Goal: Task Accomplishment & Management: Use online tool/utility

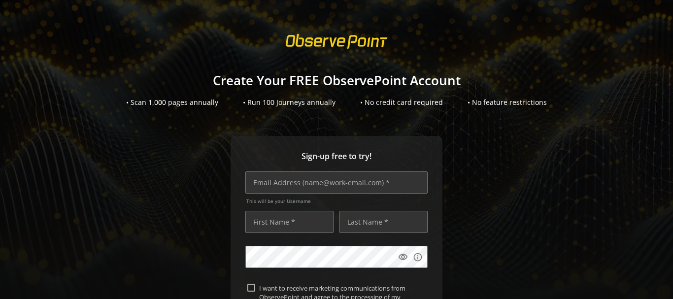
click at [518, 139] on div "Sign-up free to try! This will be your Username visibility info I want to recei…" at bounding box center [337, 282] width 650 height 292
drag, startPoint x: 330, startPoint y: 183, endPoint x: 380, endPoint y: 155, distance: 57.8
click at [330, 183] on input "text" at bounding box center [336, 183] width 182 height 22
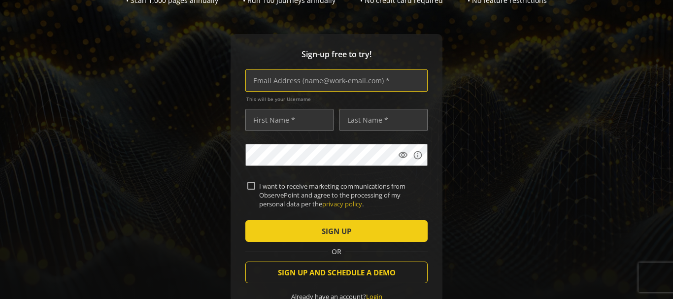
scroll to position [101, 0]
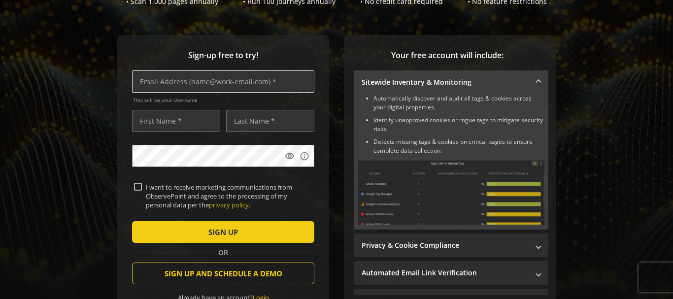
click at [248, 82] on input "text" at bounding box center [223, 81] width 182 height 22
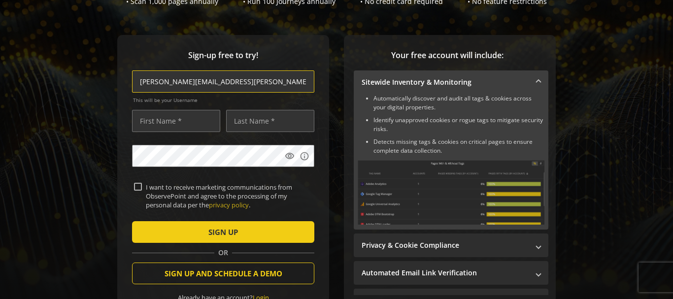
type input "[PERSON_NAME][EMAIL_ADDRESS][PERSON_NAME][DOMAIN_NAME]"
click at [205, 123] on input "text" at bounding box center [176, 121] width 88 height 22
type input "[PERSON_NAME]"
type input "Mathur"
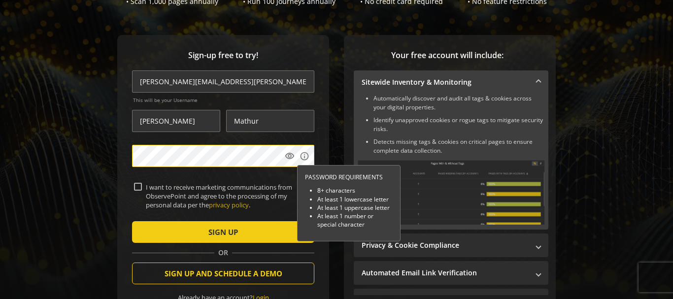
click at [138, 184] on input "I want to receive marketing communications from ObservePoint and agree to the p…" at bounding box center [138, 187] width 8 height 8
checkbox input "true"
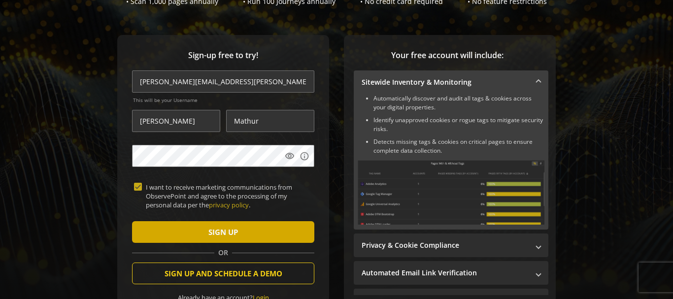
click at [218, 233] on span "SIGN UP" at bounding box center [224, 232] width 30 height 18
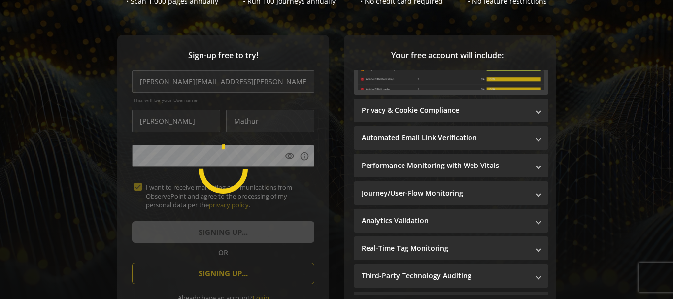
scroll to position [154, 0]
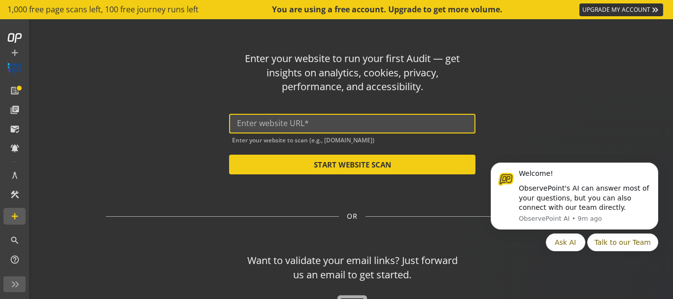
click at [314, 120] on input "text" at bounding box center [352, 123] width 231 height 9
paste input "[URL][DOMAIN_NAME]"
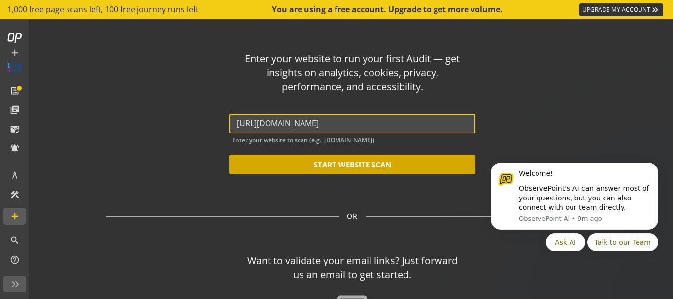
type input "[URL][DOMAIN_NAME]"
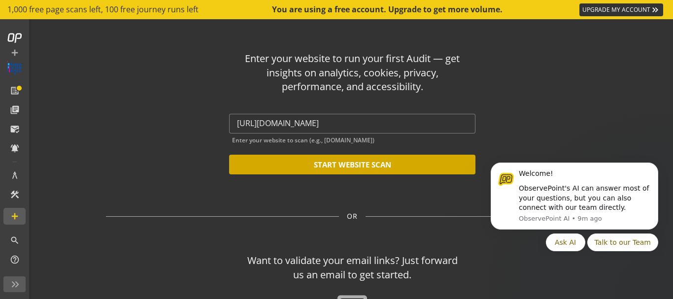
click at [325, 165] on button "START WEBSITE SCAN" at bounding box center [352, 165] width 246 height 20
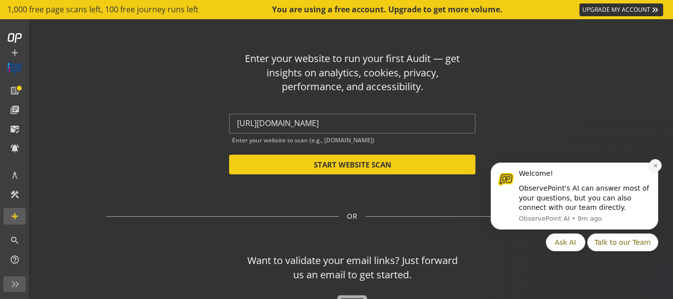
click at [658, 166] on icon "Dismiss notification" at bounding box center [655, 165] width 5 height 5
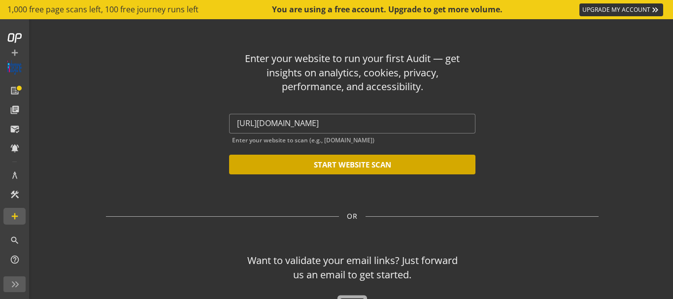
click at [396, 171] on button "START WEBSITE SCAN" at bounding box center [352, 165] width 246 height 20
click at [343, 165] on button "START WEBSITE SCAN" at bounding box center [352, 165] width 246 height 20
click at [343, 162] on button "START WEBSITE SCAN" at bounding box center [352, 165] width 246 height 20
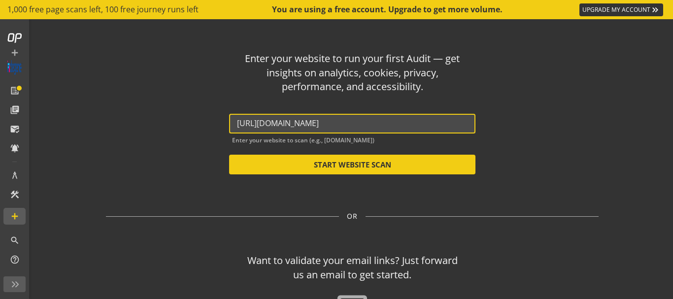
click at [349, 126] on input "[URL][DOMAIN_NAME]" at bounding box center [352, 123] width 231 height 9
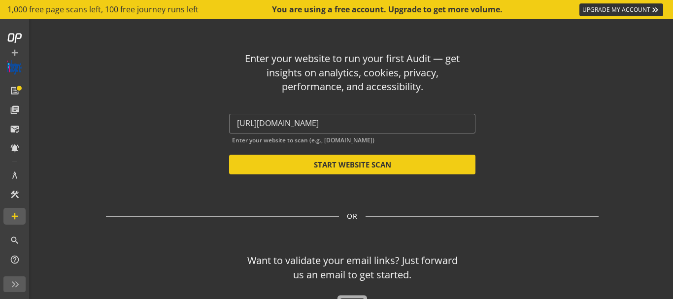
click at [447, 201] on div "Enter your website to run your first Audit — get insights on analytics, cookies…" at bounding box center [352, 190] width 577 height 342
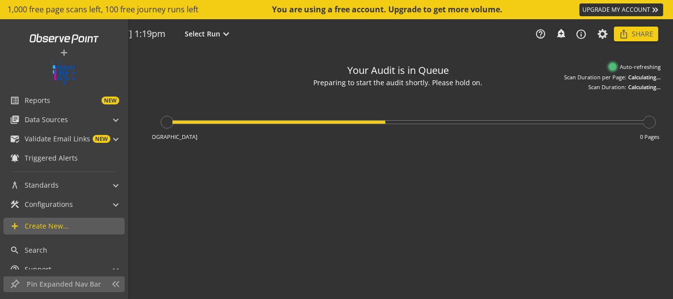
type textarea "Notes can include: -a description of what this audit is validating -changes in …"
click at [128, 239] on div "add list_alt Reports NEW library_books Data Sources Audits & Journeys mark_emai…" at bounding box center [65, 159] width 131 height 280
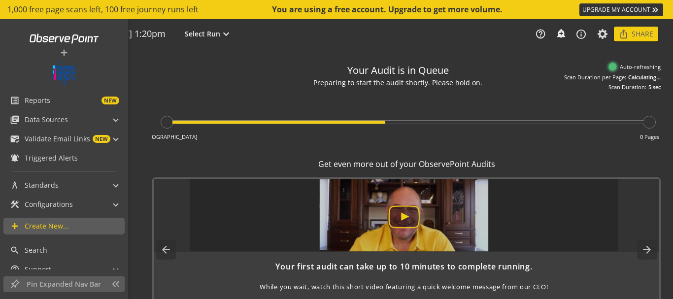
click at [125, 270] on div "add list_alt Reports NEW library_books Data Sources Audits & Journeys mark_emai…" at bounding box center [64, 144] width 128 height 250
click at [58, 232] on link "add Create New..." at bounding box center [63, 226] width 121 height 17
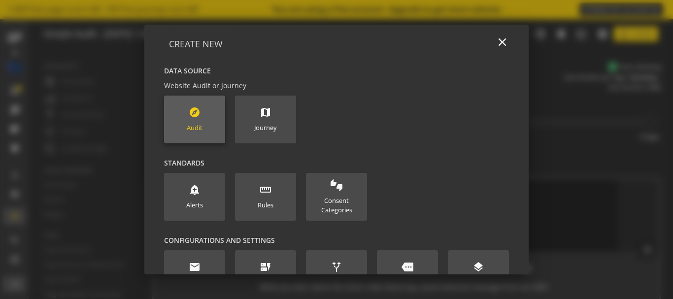
click at [187, 123] on div "Audit" at bounding box center [195, 127] width 16 height 9
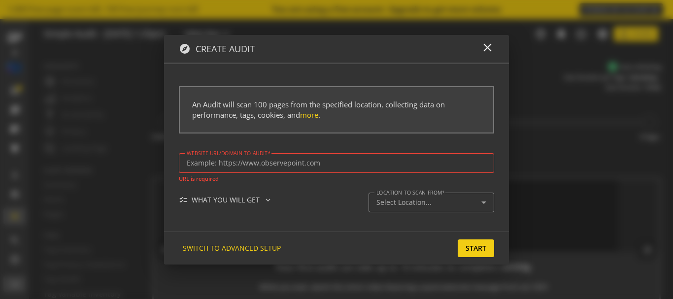
click at [311, 155] on div at bounding box center [337, 163] width 300 height 20
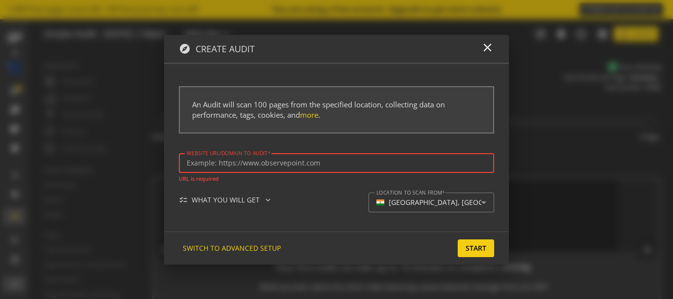
click at [297, 167] on input "Website url/domain to Audit" at bounding box center [337, 163] width 300 height 8
paste input "[URL][DOMAIN_NAME]"
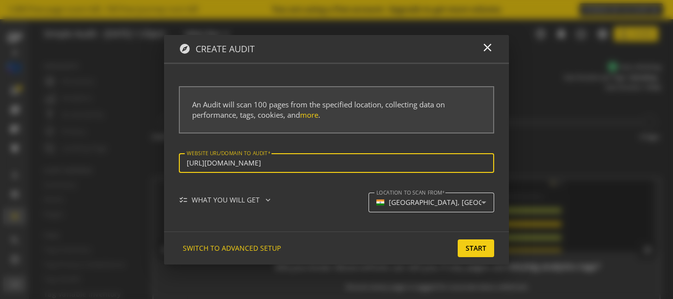
type input "[URL][DOMAIN_NAME]"
click at [466, 201] on mat-select-trigger "[GEOGRAPHIC_DATA], [GEOGRAPHIC_DATA]" at bounding box center [429, 203] width 105 height 8
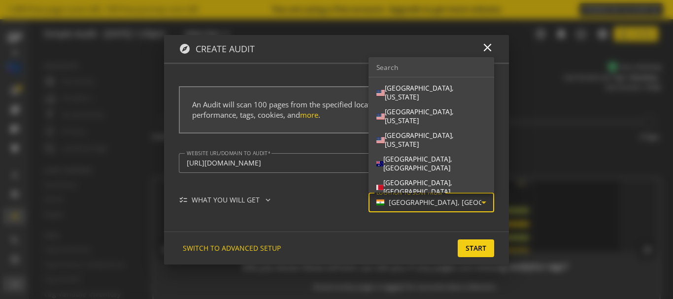
scroll to position [172, 0]
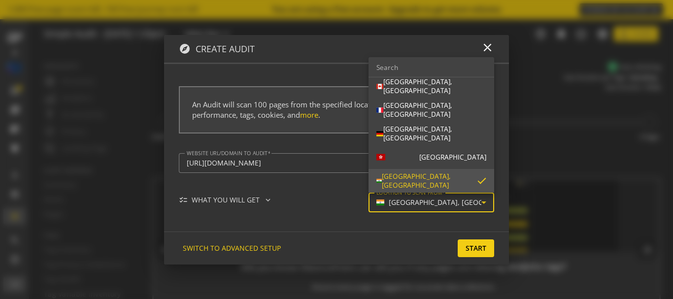
click at [448, 71] on input "dropdown search" at bounding box center [432, 67] width 126 height 20
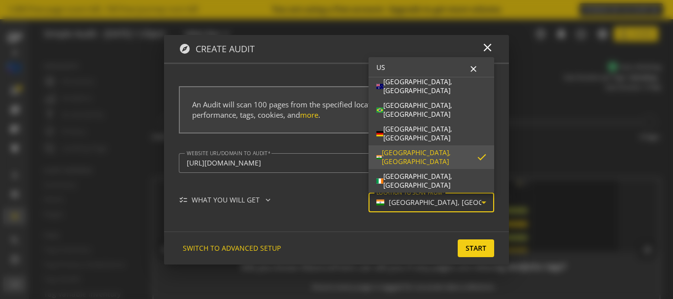
scroll to position [0, 0]
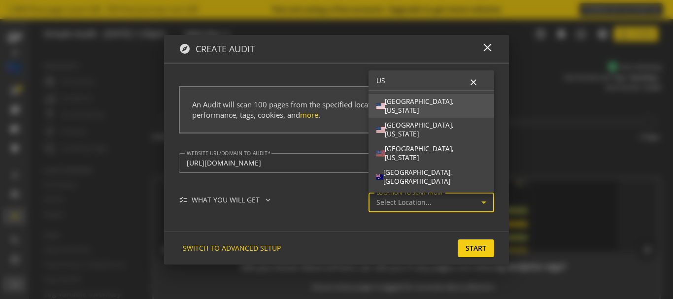
type input "US"
click at [429, 102] on span "[GEOGRAPHIC_DATA], [US_STATE]" at bounding box center [432, 105] width 110 height 17
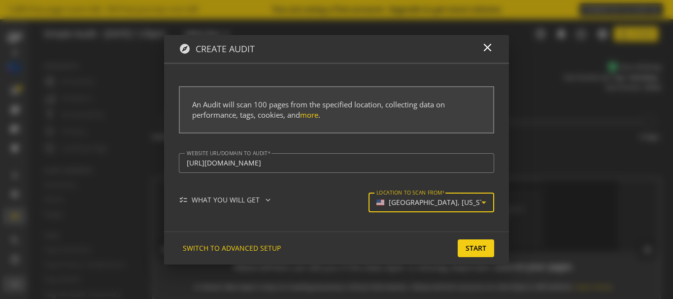
click at [468, 200] on mat-select-trigger "[GEOGRAPHIC_DATA], [US_STATE]" at bounding box center [429, 203] width 105 height 8
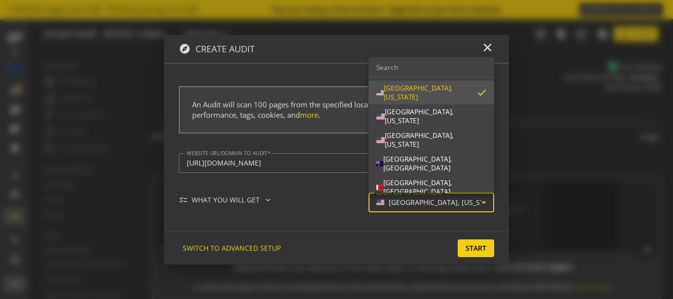
click at [450, 67] on input "dropdown search" at bounding box center [432, 67] width 126 height 20
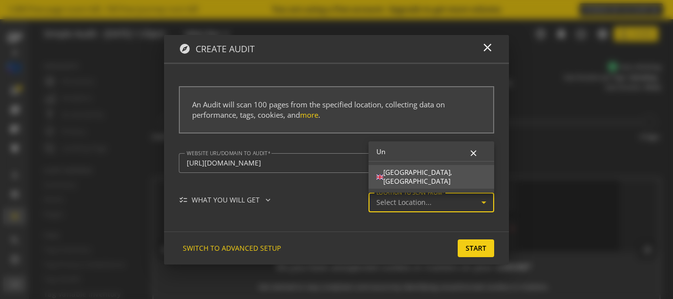
type input "U"
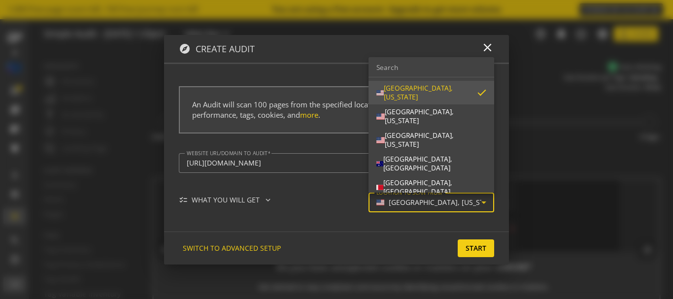
click at [437, 214] on div at bounding box center [336, 149] width 673 height 299
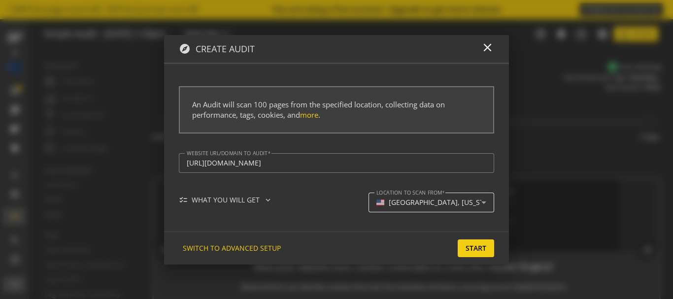
click at [454, 199] on mat-select-trigger "[GEOGRAPHIC_DATA], [US_STATE]" at bounding box center [429, 203] width 105 height 8
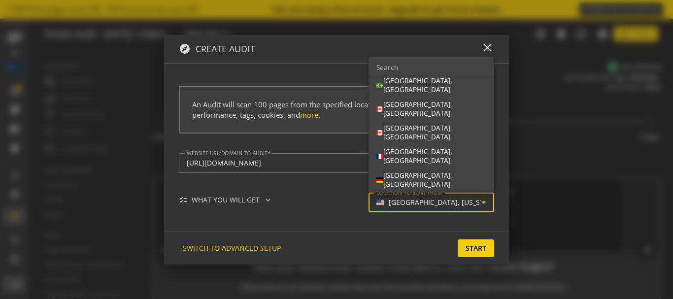
scroll to position [118, 0]
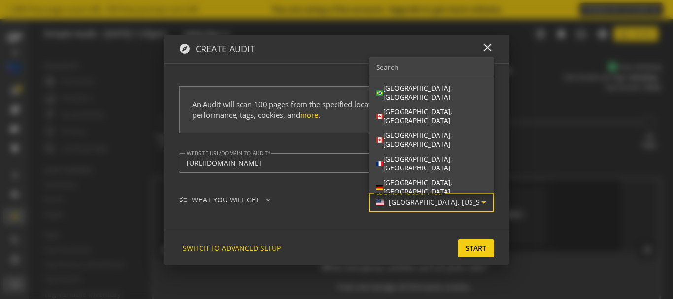
click at [331, 209] on div at bounding box center [336, 149] width 673 height 299
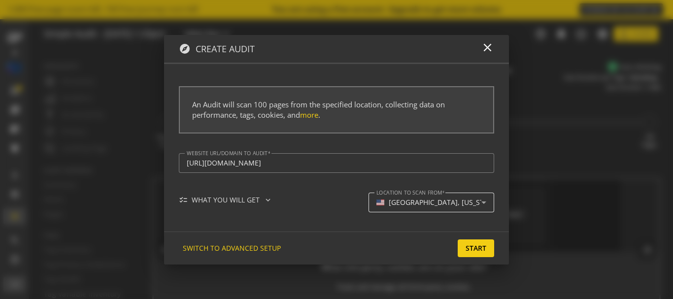
click at [475, 209] on div "[GEOGRAPHIC_DATA], [US_STATE]" at bounding box center [432, 203] width 110 height 12
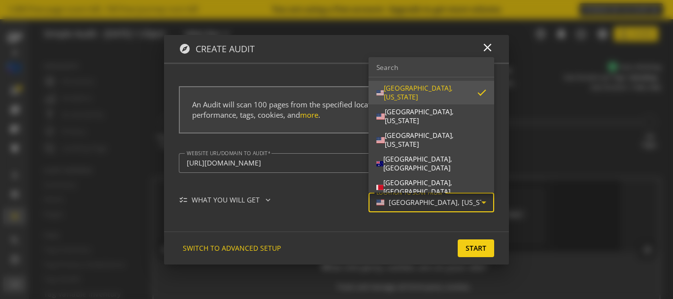
click at [472, 243] on div at bounding box center [336, 149] width 673 height 299
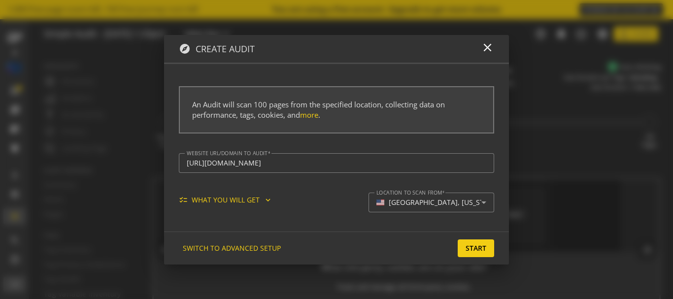
click at [264, 202] on mat-icon "expand_more" at bounding box center [268, 200] width 9 height 9
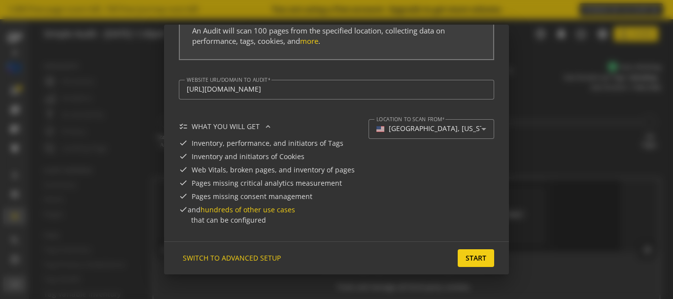
scroll to position [61, 0]
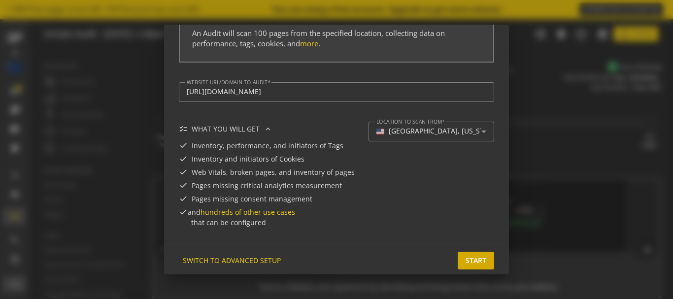
click at [466, 262] on span "Start" at bounding box center [476, 261] width 21 height 18
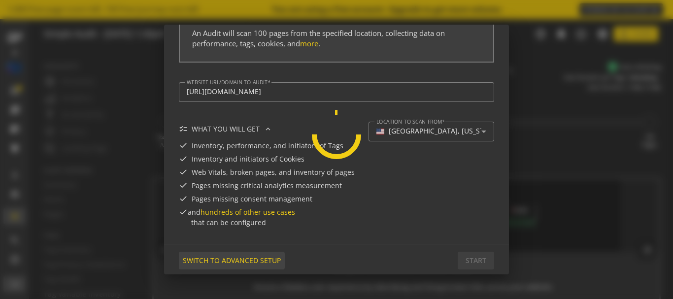
click at [264, 259] on span "SWITCH TO ADVANCED SETUP" at bounding box center [232, 261] width 98 height 18
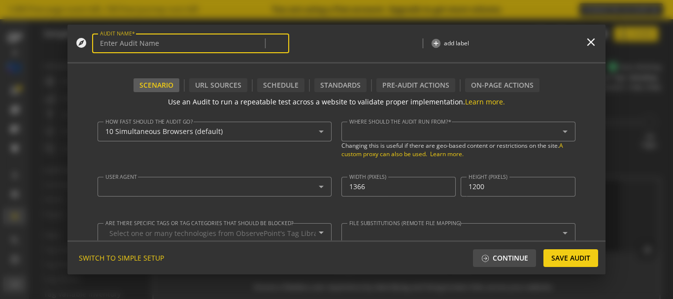
type input "Simple Audit - [DATE] 1:20pm"
type textarea "[PERSON_NAME][EMAIL_ADDRESS][PERSON_NAME][DOMAIN_NAME]"
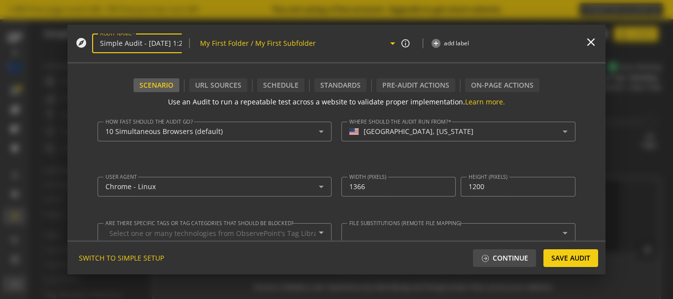
click at [379, 48] on div "My First Folder / My First Subfolder arrow_drop_down" at bounding box center [294, 44] width 204 height 28
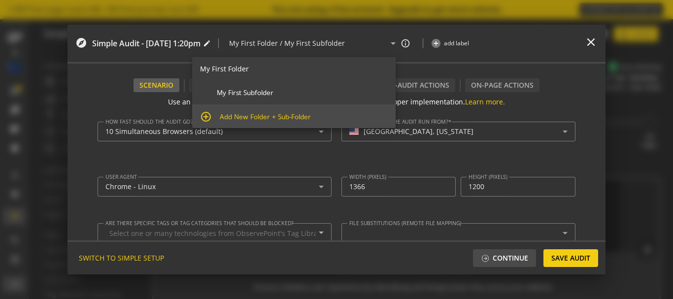
click at [277, 116] on span "Add New Folder + Sub-Folder" at bounding box center [304, 116] width 169 height 9
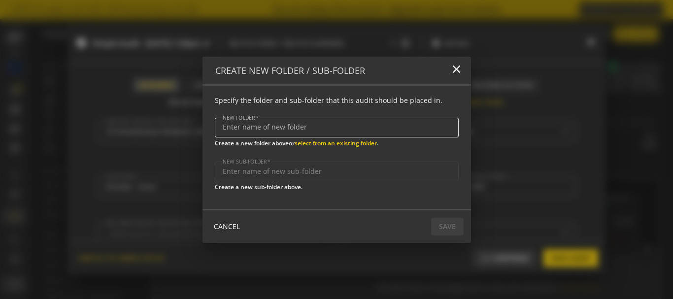
click at [291, 127] on input "NEW FOLDER" at bounding box center [337, 127] width 228 height 8
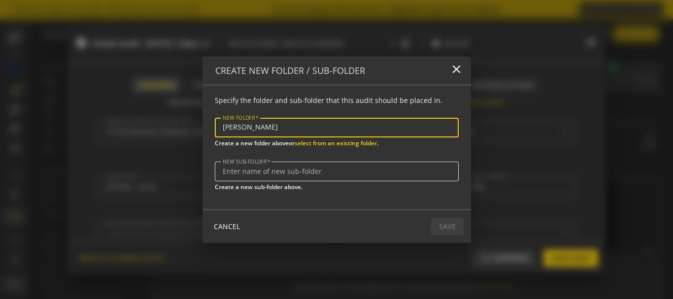
type input "[PERSON_NAME]"
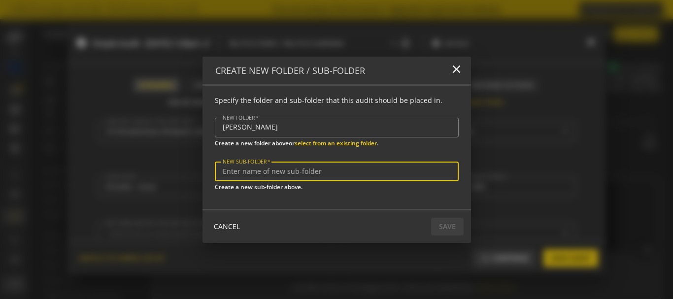
click at [292, 170] on input "NEW SUB-FOLDER" at bounding box center [337, 172] width 228 height 8
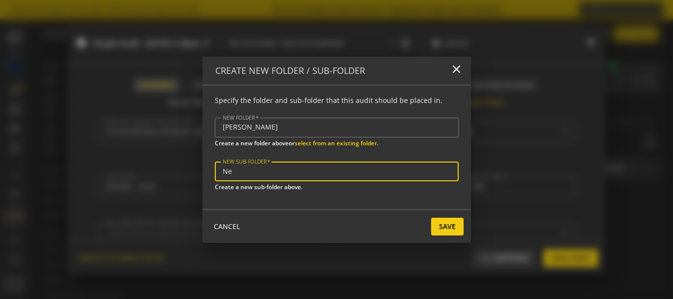
type input "N"
type input "First New AXA"
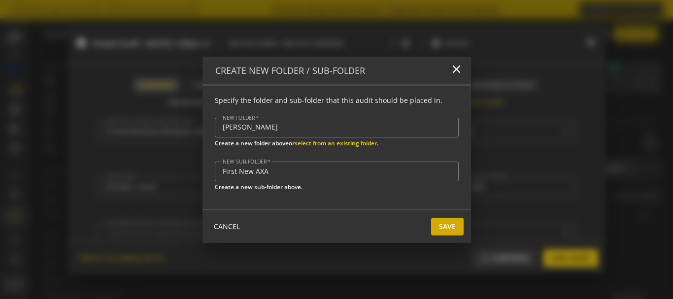
click at [444, 221] on span "Save" at bounding box center [447, 227] width 17 height 18
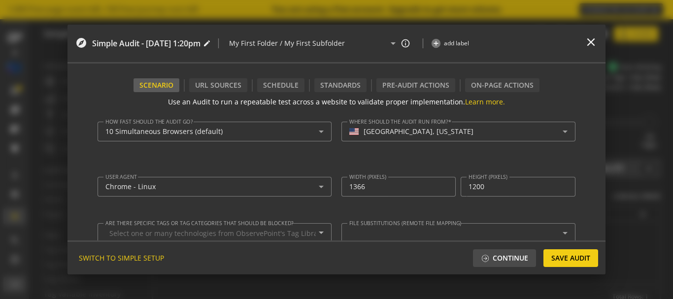
type input "[PERSON_NAME] / First New AXA"
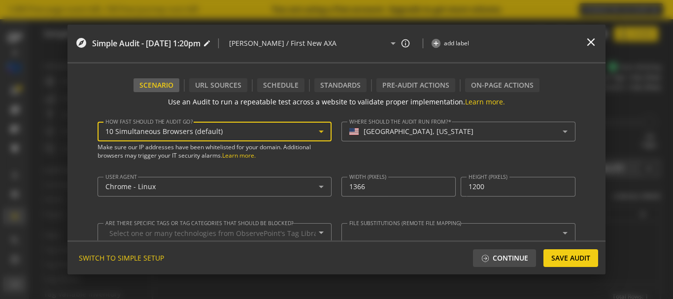
click at [306, 131] on div "10 Simultaneous Browsers (default)" at bounding box center [211, 132] width 213 height 8
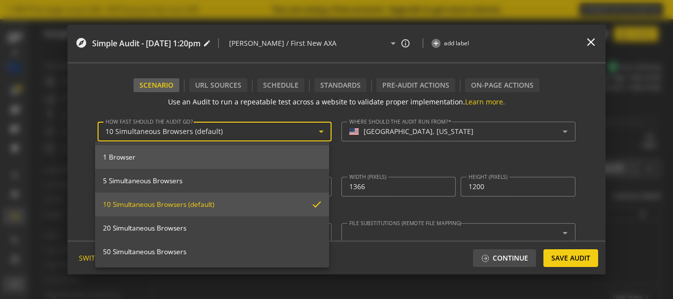
click at [190, 162] on mat-option "1 Browser" at bounding box center [212, 157] width 234 height 24
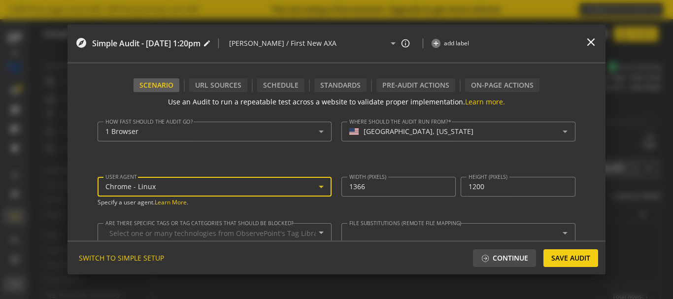
click at [311, 187] on div "Chrome - Linux" at bounding box center [211, 187] width 213 height 8
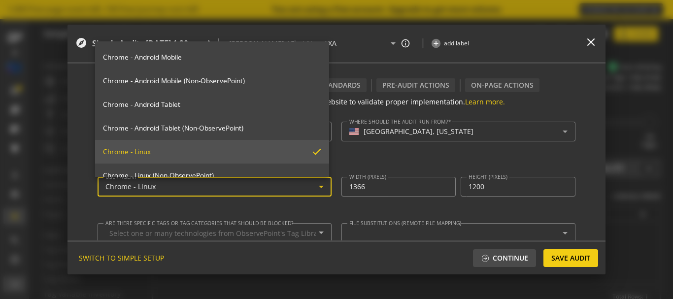
scroll to position [118, 0]
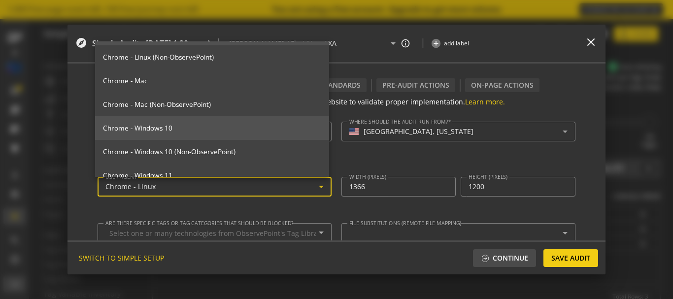
click at [214, 135] on mat-option "Chrome - Windows 10" at bounding box center [212, 128] width 234 height 24
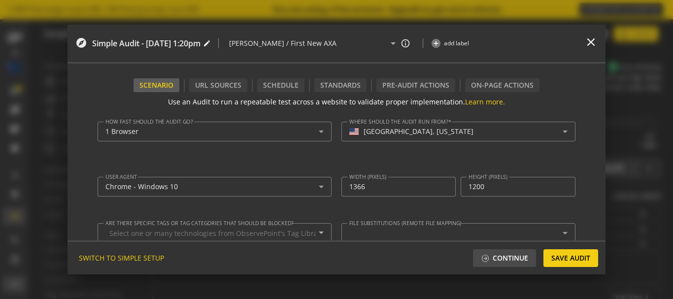
scroll to position [130, 0]
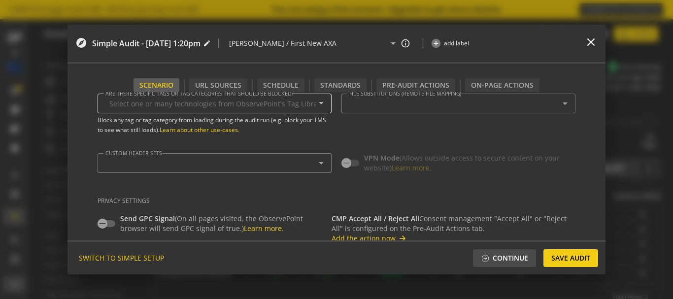
click at [311, 104] on mat-icon "arrow_drop_down" at bounding box center [322, 103] width 24 height 12
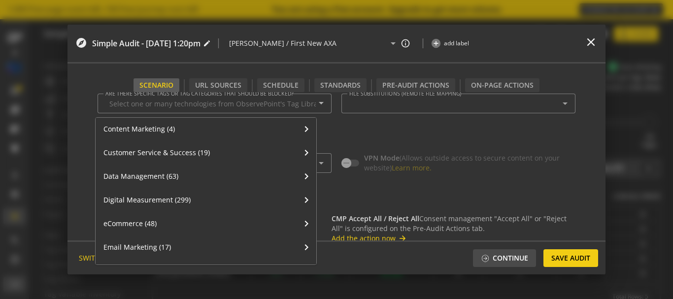
scroll to position [128, 0]
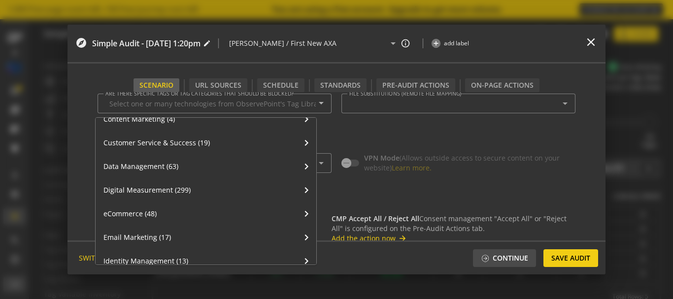
click at [464, 131] on div at bounding box center [336, 149] width 673 height 299
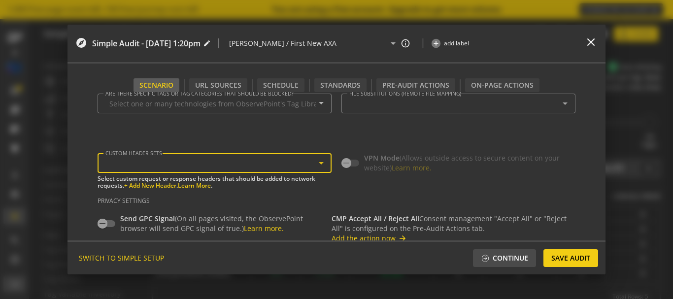
click at [315, 164] on icon at bounding box center [321, 163] width 12 height 12
click at [319, 164] on icon at bounding box center [321, 163] width 5 height 2
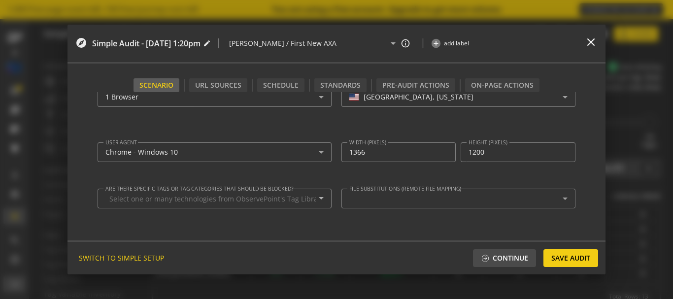
scroll to position [0, 0]
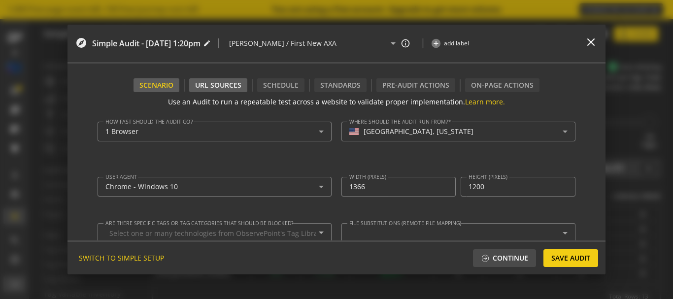
click at [225, 81] on div "URL Sources" at bounding box center [218, 85] width 58 height 14
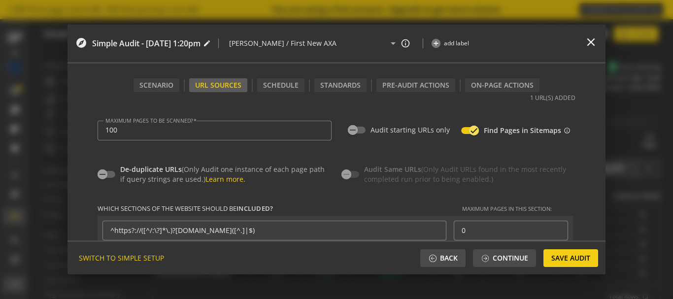
scroll to position [130, 0]
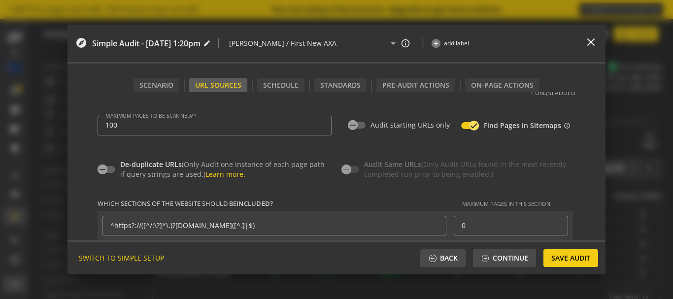
click at [366, 126] on label "Audit starting URLs only" at bounding box center [408, 125] width 84 height 10
click at [366, 126] on button "Audit starting URLs only" at bounding box center [357, 125] width 18 height 7
click at [361, 126] on icon "button" at bounding box center [361, 125] width 6 height 1
type input "100"
click at [599, 212] on form "Use an Audit to run a repeatable test across a website to validate proper imple…" at bounding box center [337, 166] width 539 height 148
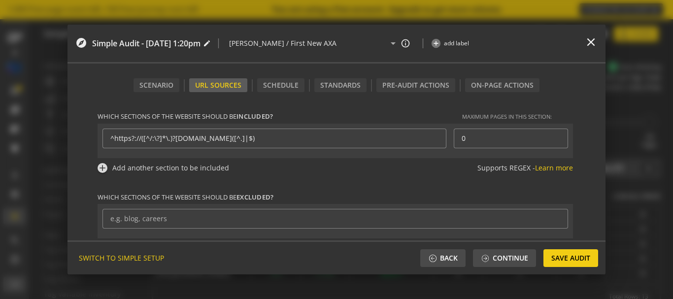
scroll to position [240, 0]
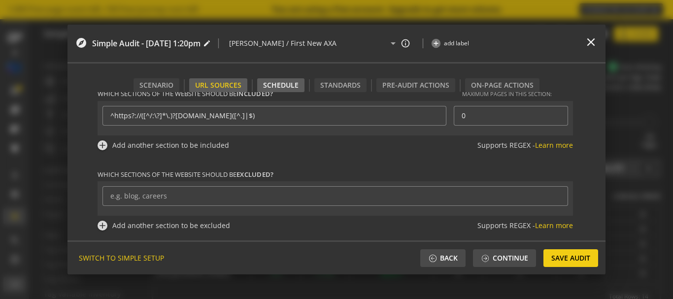
click at [281, 79] on div "Schedule" at bounding box center [280, 85] width 47 height 14
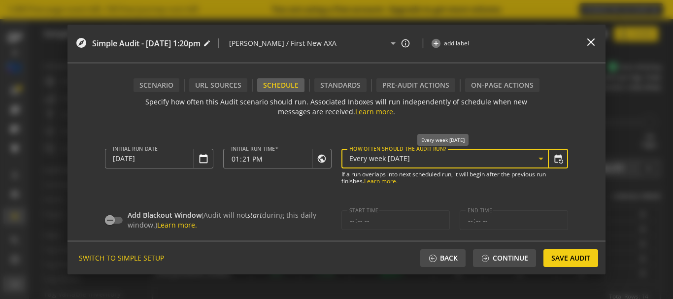
click at [543, 164] on icon at bounding box center [541, 159] width 12 height 12
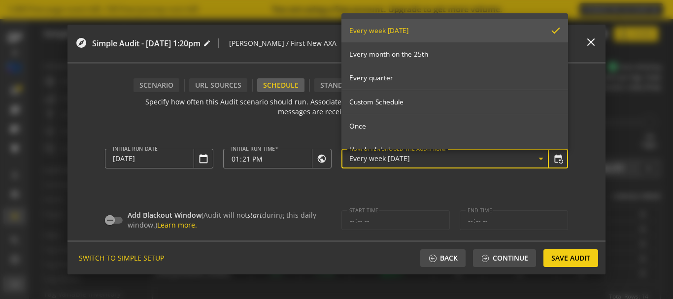
scroll to position [110, 0]
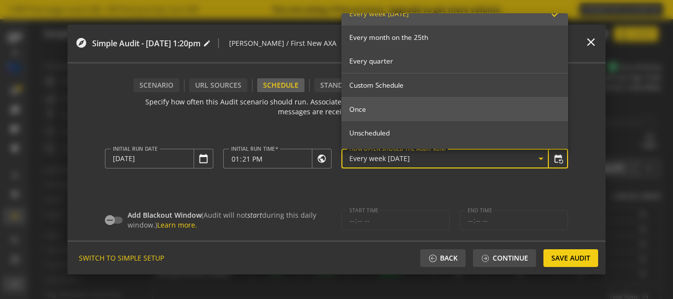
click at [456, 108] on span "Once" at bounding box center [455, 109] width 211 height 9
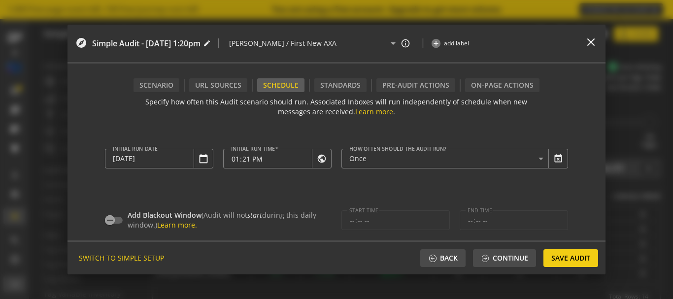
click at [597, 211] on audit-schedule "Specify how often this Audit scenario should run. Associated Inboxes will run i…" at bounding box center [337, 166] width 539 height 148
click at [351, 87] on div "Standards" at bounding box center [341, 85] width 52 height 14
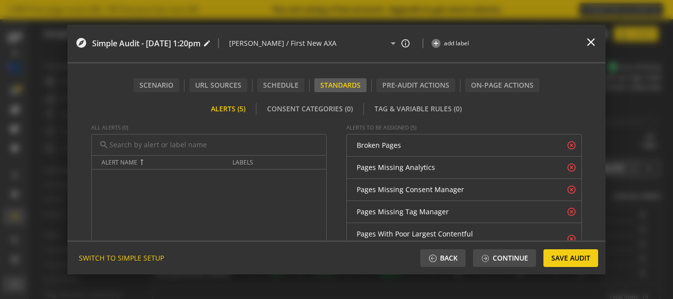
scroll to position [0, 0]
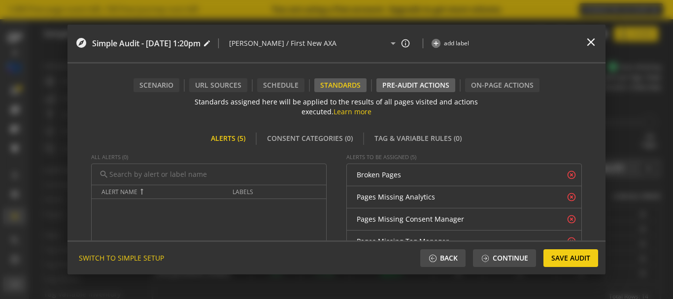
click at [414, 87] on div "Pre-audit Actions" at bounding box center [416, 85] width 79 height 14
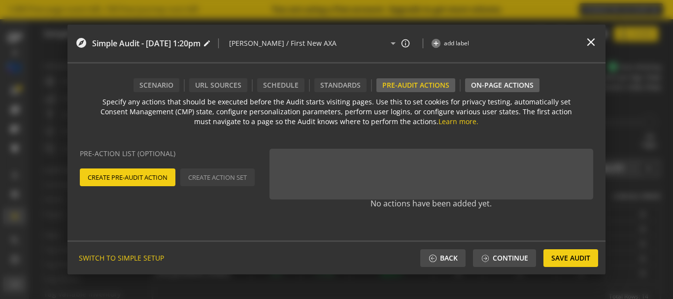
click at [517, 85] on div "On-Page Actions" at bounding box center [502, 85] width 74 height 14
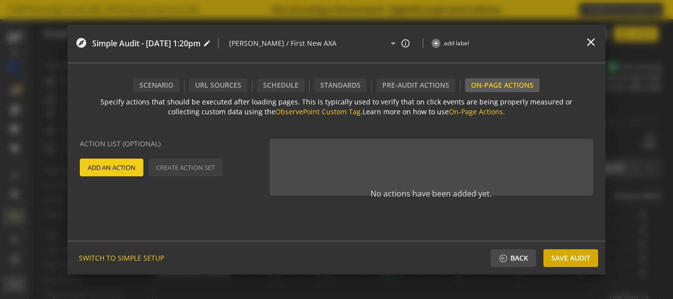
click at [577, 256] on span "Save Audit" at bounding box center [571, 258] width 39 height 18
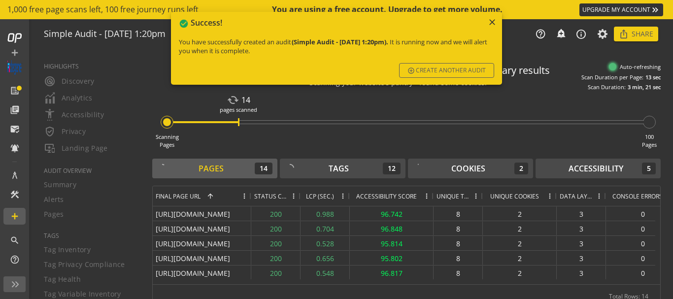
click at [500, 20] on div "check_circle Success! close You have successfully created an audit (Simple Audi…" at bounding box center [336, 48] width 331 height 73
click at [490, 22] on mat-icon "close" at bounding box center [493, 22] width 10 height 10
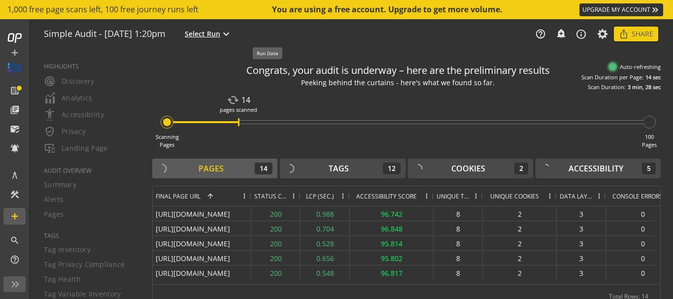
click at [232, 33] on mat-icon "expand_more" at bounding box center [226, 34] width 12 height 12
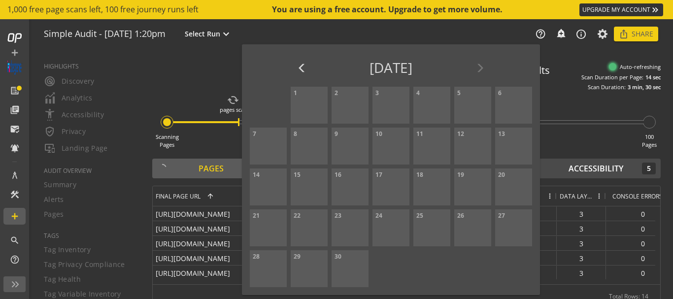
click at [370, 33] on div at bounding box center [336, 149] width 673 height 299
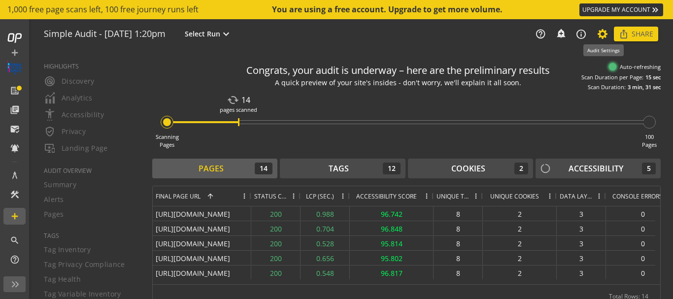
click at [604, 34] on icon at bounding box center [603, 34] width 12 height 7
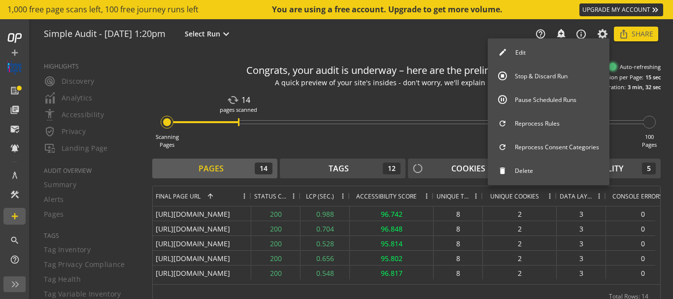
click at [539, 56] on button "Edit" at bounding box center [549, 52] width 122 height 21
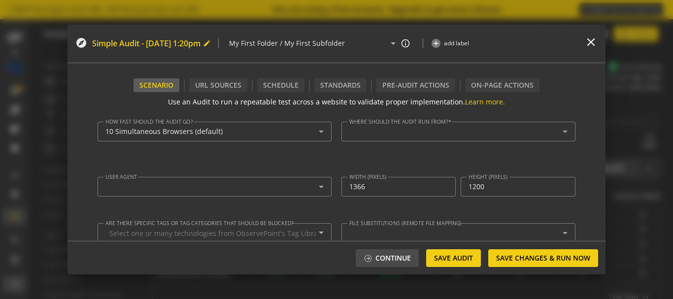
type textarea "[PERSON_NAME][EMAIL_ADDRESS][PERSON_NAME][DOMAIN_NAME]"
click at [98, 43] on span "Simple Audit - [DATE] 1:20pm" at bounding box center [146, 43] width 108 height 11
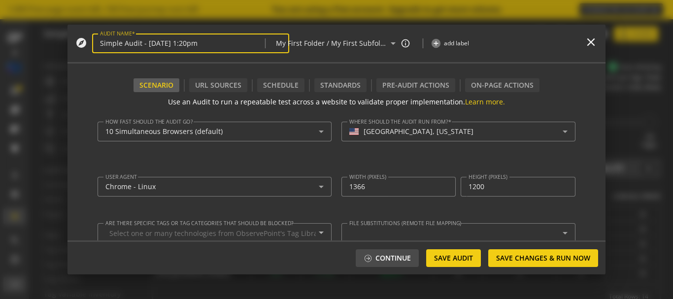
click at [243, 43] on input "Simple Audit - [DATE] 1:20pm" at bounding box center [190, 43] width 181 height 8
type input "NIktimvo DTC Audit - [PERSON_NAME]"
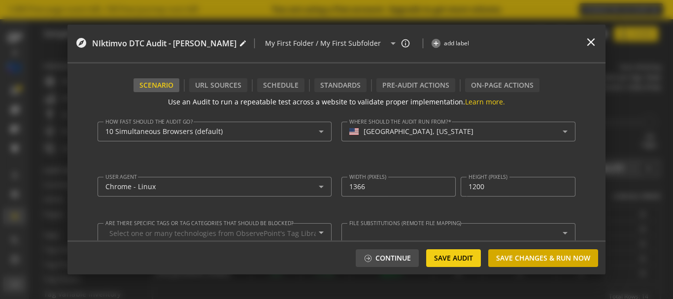
click at [528, 262] on span "Save Changes & Run Now" at bounding box center [543, 258] width 94 height 18
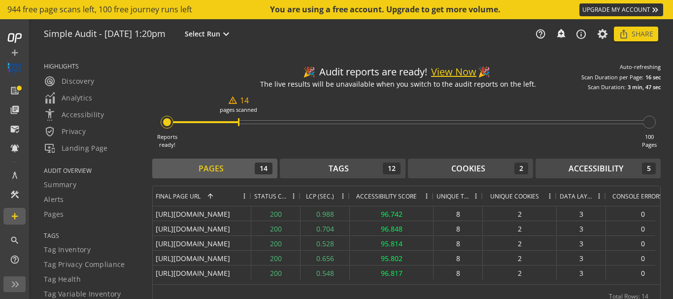
click at [537, 72] on div "🎉 Audit reports are ready! View Now 🎉 The live results will be unavailable when…" at bounding box center [406, 74] width 509 height 33
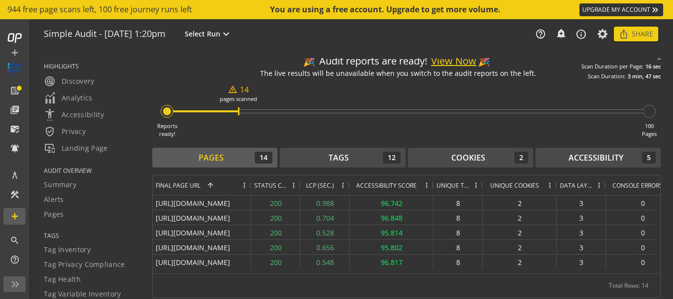
scroll to position [217, 0]
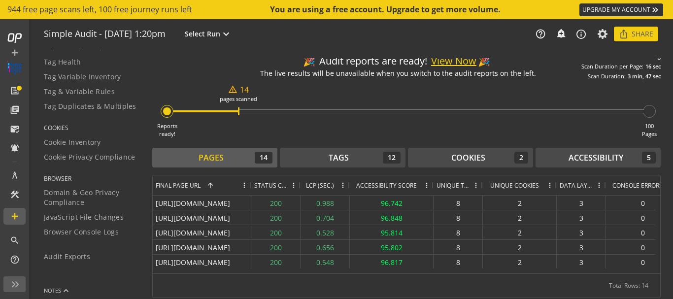
click at [141, 118] on mat-drawer-content "🎉 Audit reports are ready! View Now 🎉 The live results will be unavailable when…" at bounding box center [406, 178] width 533 height 255
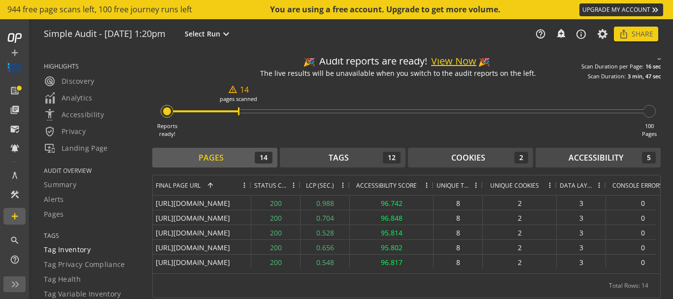
click at [97, 252] on div "Tag Inventory" at bounding box center [92, 250] width 96 height 10
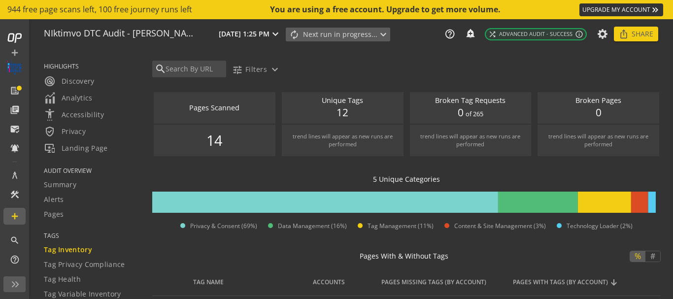
click at [262, 182] on div "5 Unique Categories" at bounding box center [406, 180] width 509 height 10
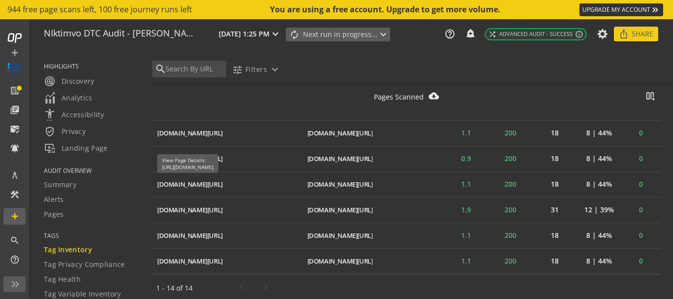
scroll to position [774, 0]
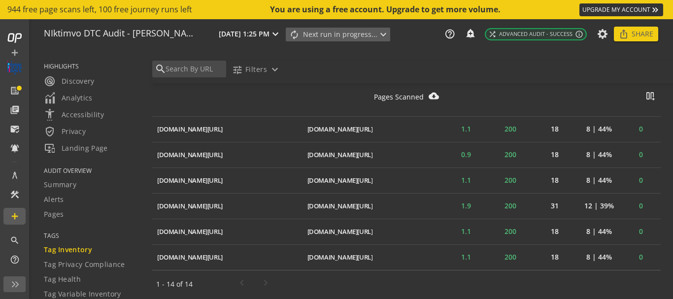
click at [56, 236] on span "TAGS" at bounding box center [92, 236] width 96 height 8
click at [50, 235] on span "TAGS" at bounding box center [92, 236] width 96 height 8
click at [69, 190] on link "Summary" at bounding box center [92, 184] width 96 height 15
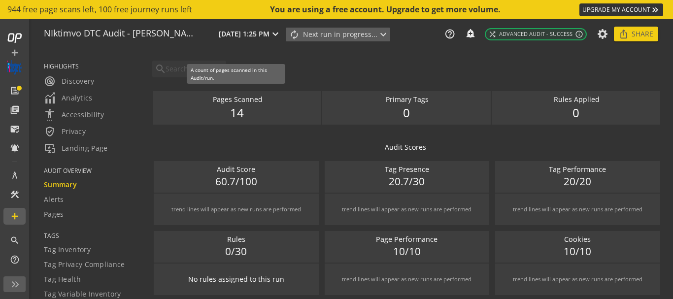
click at [248, 109] on div "14" at bounding box center [237, 113] width 149 height 17
click at [240, 110] on span "14" at bounding box center [237, 113] width 14 height 17
click at [90, 82] on span "radar Discovery" at bounding box center [69, 81] width 51 height 12
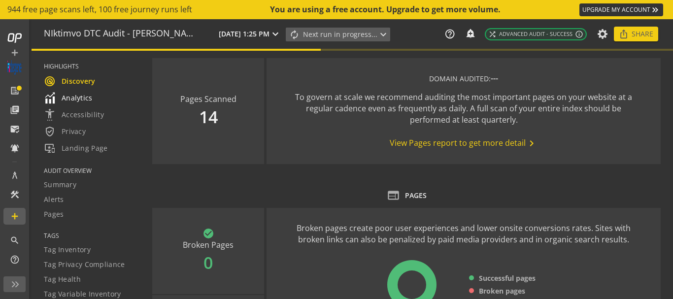
click at [80, 98] on span "Analytics" at bounding box center [68, 98] width 49 height 12
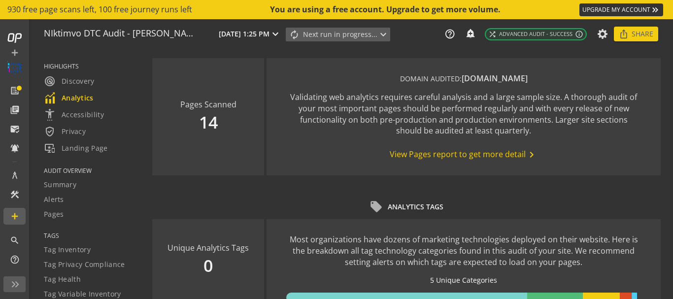
click at [485, 152] on span "View Pages report to get more detail chevron_right" at bounding box center [464, 155] width 148 height 12
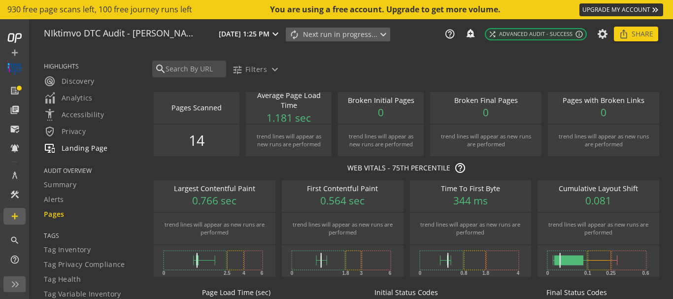
click at [112, 147] on div "important_devices Landing Page" at bounding box center [92, 148] width 96 height 12
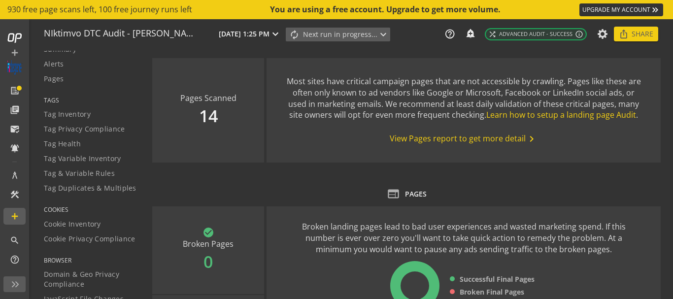
scroll to position [127, 0]
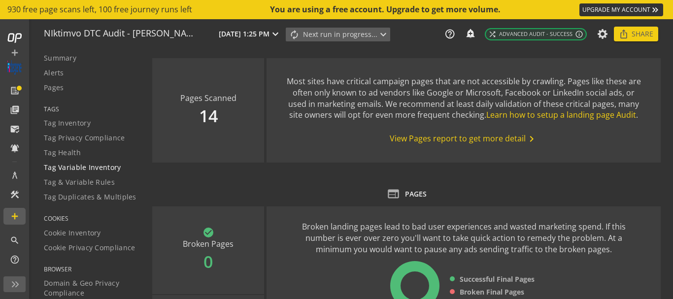
click at [86, 166] on span "Tag Variable Inventory" at bounding box center [82, 168] width 77 height 10
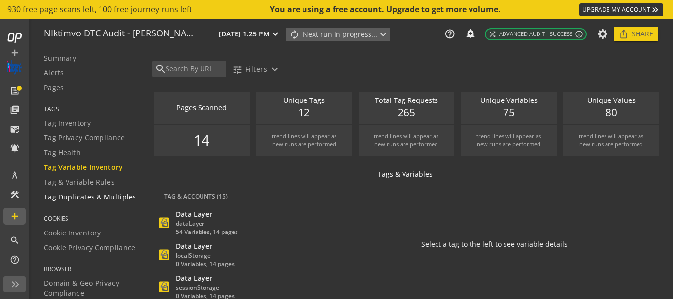
click at [93, 199] on span "Tag Duplicates & Multiples" at bounding box center [90, 197] width 93 height 10
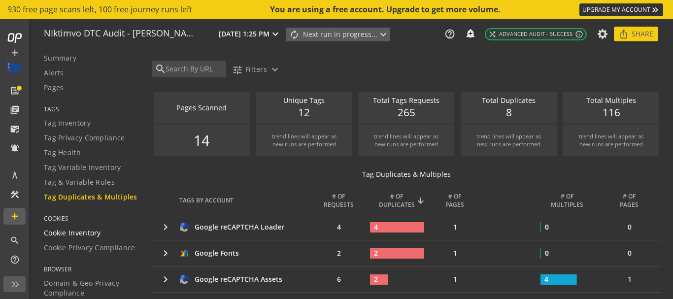
click at [105, 238] on div "Cookie Inventory" at bounding box center [92, 233] width 96 height 10
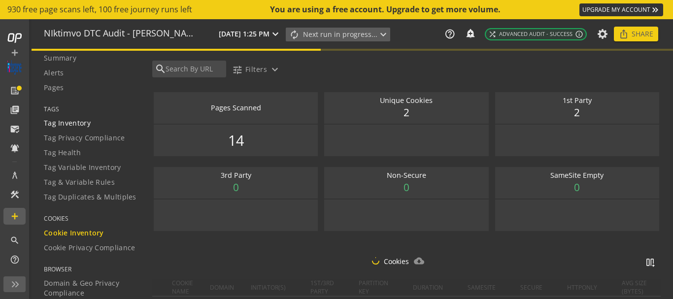
click at [86, 124] on span "Tag Inventory" at bounding box center [67, 123] width 47 height 10
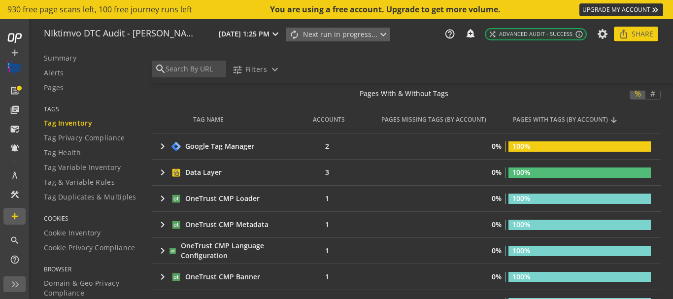
scroll to position [179, 0]
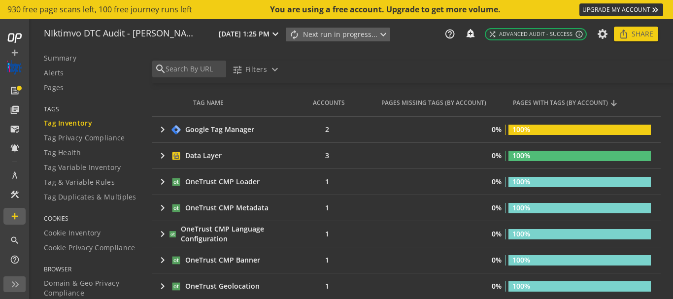
drag, startPoint x: 661, startPoint y: 144, endPoint x: 657, endPoint y: 109, distance: 35.2
click at [657, 109] on div "search tune Filters expand_more Pages Scanned notifications_none add_alert 14 U…" at bounding box center [412, 178] width 521 height 255
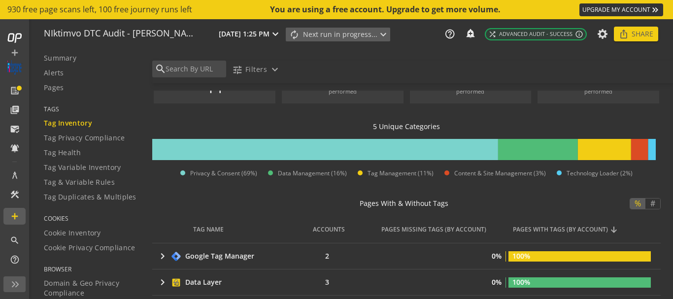
scroll to position [0, 0]
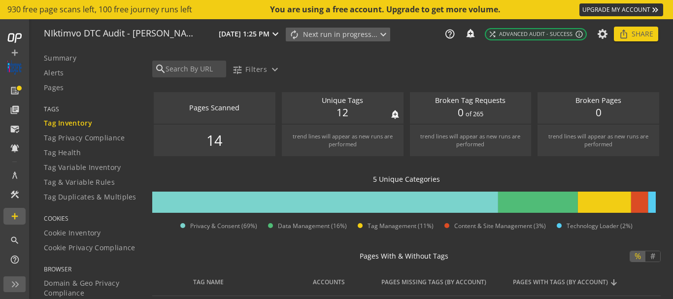
click at [337, 107] on span "12" at bounding box center [343, 112] width 12 height 15
click at [214, 142] on span "14" at bounding box center [215, 140] width 16 height 20
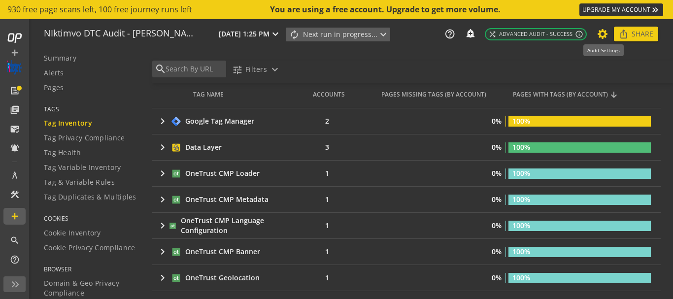
click at [602, 37] on icon at bounding box center [603, 34] width 12 height 7
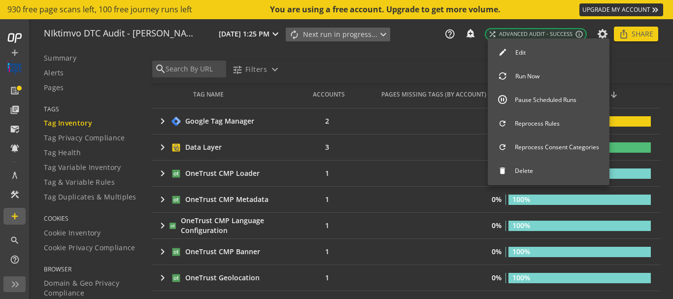
click at [254, 38] on div at bounding box center [336, 149] width 673 height 299
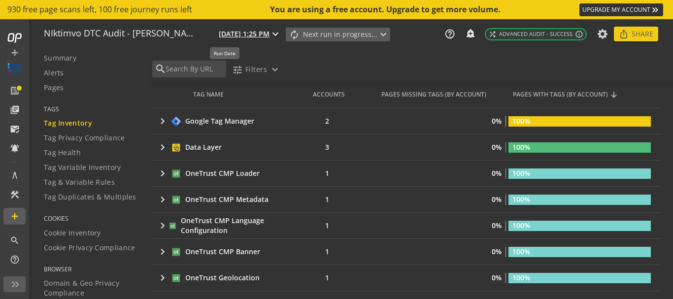
click at [270, 34] on mat-icon "expand_more" at bounding box center [276, 34] width 12 height 12
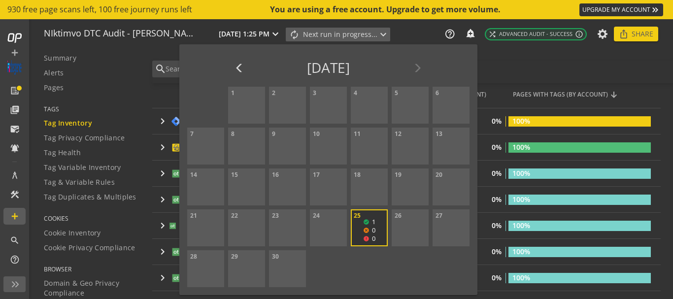
click at [141, 49] on div at bounding box center [336, 149] width 673 height 299
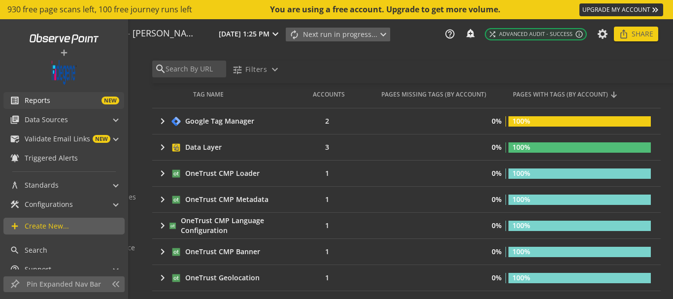
click at [49, 96] on span "Reports" at bounding box center [38, 101] width 26 height 10
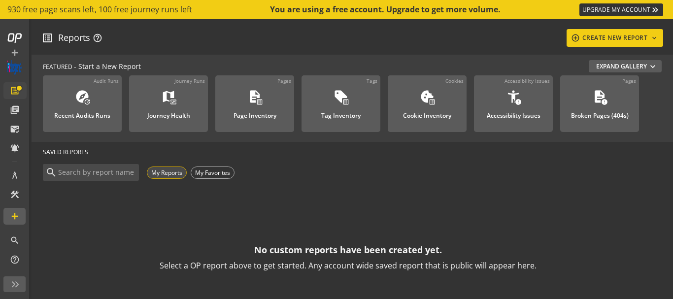
click at [167, 172] on div "My Reports" at bounding box center [167, 173] width 40 height 12
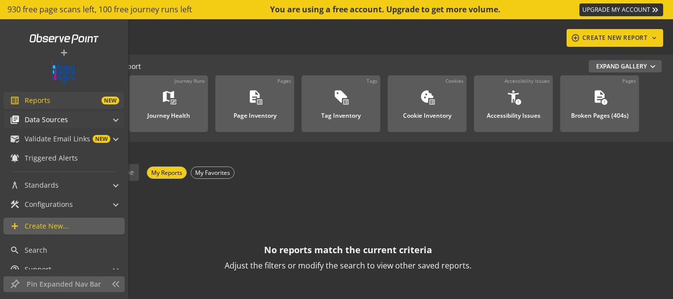
click at [89, 116] on mat-panel-title "library_books Data Sources" at bounding box center [58, 119] width 96 height 17
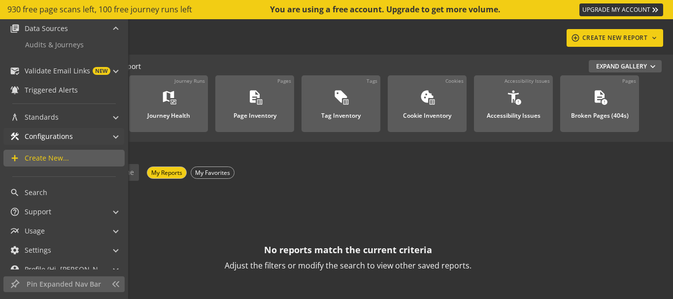
scroll to position [92, 0]
click at [62, 43] on span "Audits & Journeys" at bounding box center [54, 43] width 59 height 9
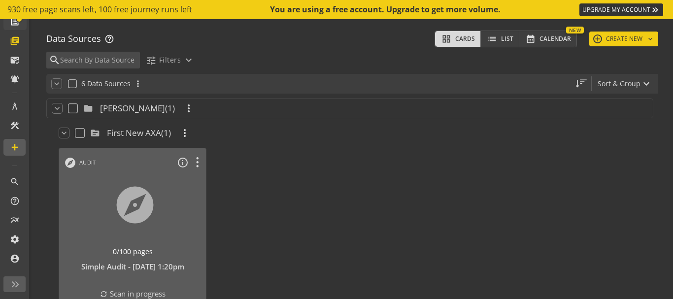
scroll to position [69, 0]
click at [281, 171] on div at bounding box center [290, 251] width 158 height 216
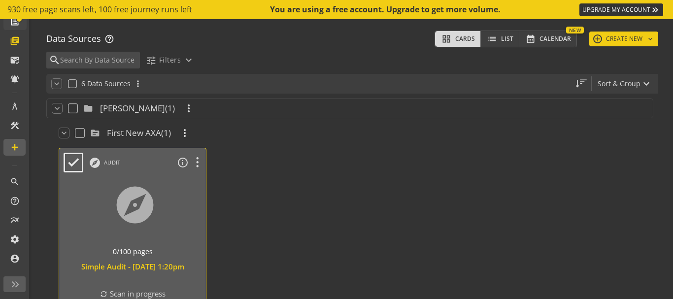
click at [161, 212] on div at bounding box center [133, 217] width 154 height 83
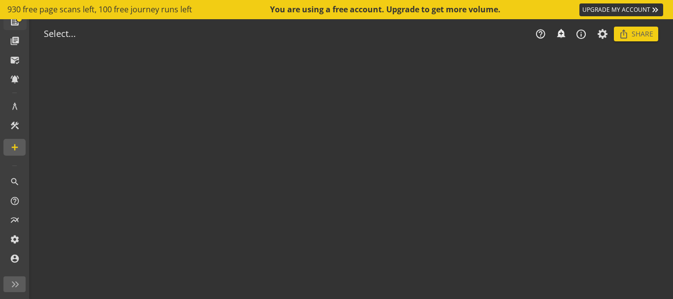
click at [161, 212] on audit-report-container "Select... help_outline notifications_none add_alert info_outline ios_share Shar…" at bounding box center [353, 159] width 642 height 280
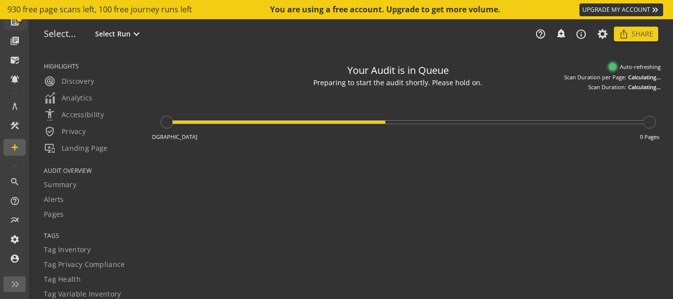
type textarea "Notes can include: -a description of what this audit is validating -changes in …"
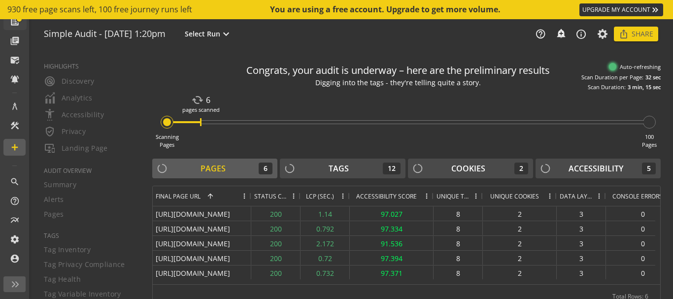
scroll to position [69, 0]
click at [525, 149] on div "Scanning Pages cached 6 pages scanned 100 Pages" at bounding box center [406, 120] width 509 height 58
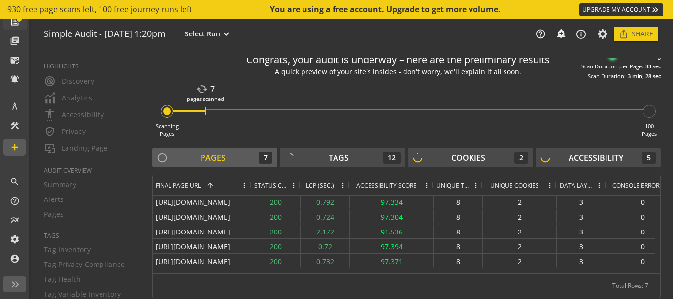
scroll to position [0, 0]
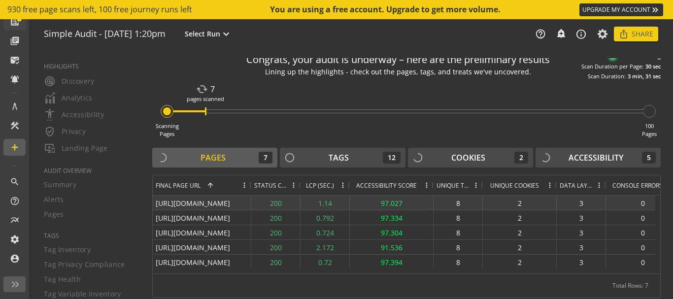
click at [456, 201] on div "8" at bounding box center [458, 203] width 49 height 14
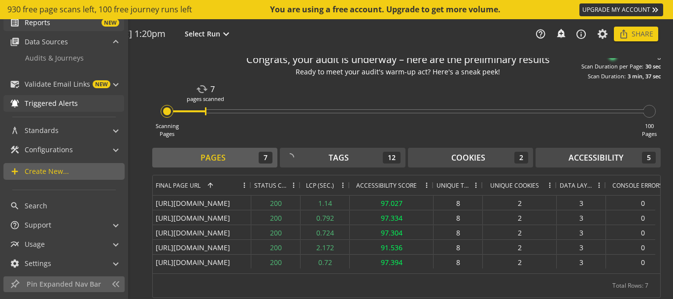
scroll to position [79, 0]
click at [104, 145] on span "construction Configurations" at bounding box center [62, 148] width 104 height 17
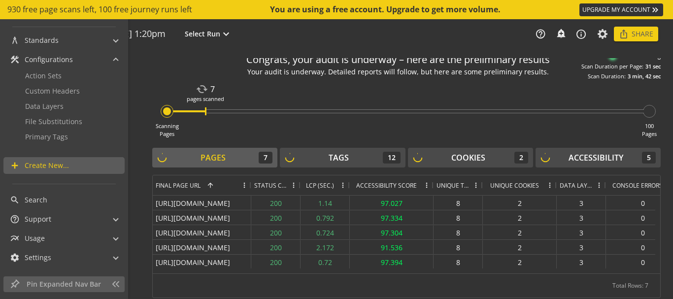
scroll to position [184, 0]
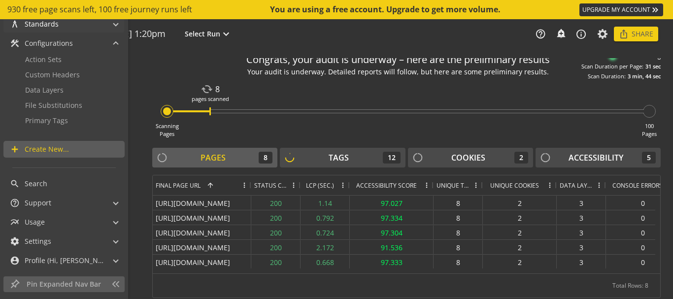
click at [107, 27] on span "architecture Standards" at bounding box center [62, 24] width 104 height 17
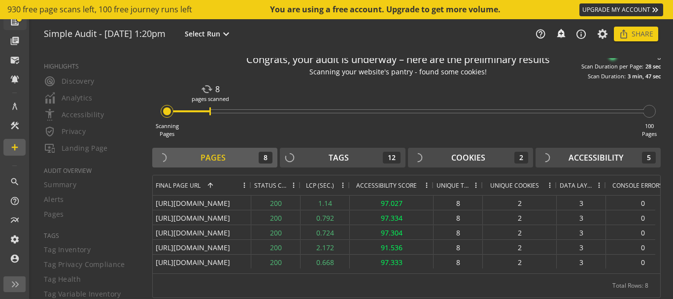
scroll to position [69, 0]
click at [574, 98] on div "Scanning Pages cached 8 pages scanned 100 Pages" at bounding box center [406, 109] width 509 height 58
click at [541, 97] on div "Scanning Pages cached 8 pages scanned 100 Pages" at bounding box center [406, 109] width 509 height 58
click at [451, 69] on div "Digging into the tags - they're telling quite a story." at bounding box center [398, 72] width 246 height 10
click at [491, 67] on div "Congrats, your audit is underway – here are the preliminary results" at bounding box center [398, 60] width 304 height 14
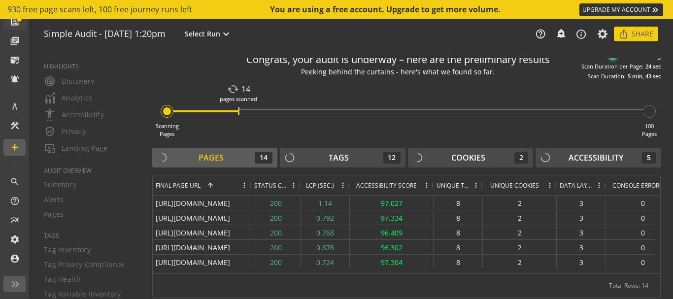
scroll to position [11, 0]
